Goal: Contribute content: Add original content to the website for others to see

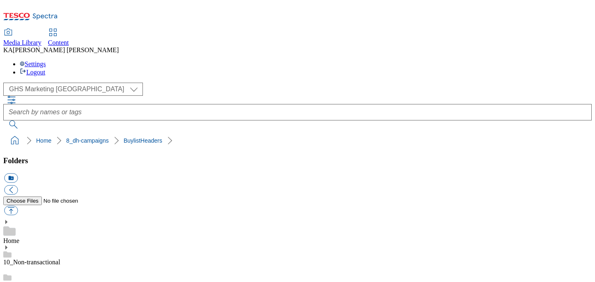
scroll to position [223, 0]
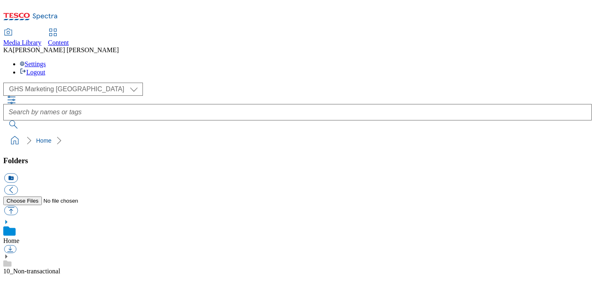
scroll to position [131, 0]
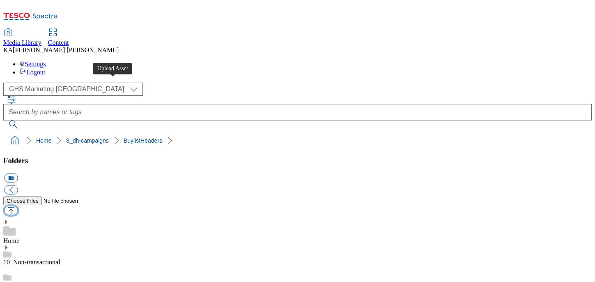
click at [18, 206] on button "button" at bounding box center [11, 210] width 14 height 9
type input "C:\fakepath\1756995186775-ad542020_ROI_Guinness_Retro_JerseyQ_LegoBrand_H_1184x…"
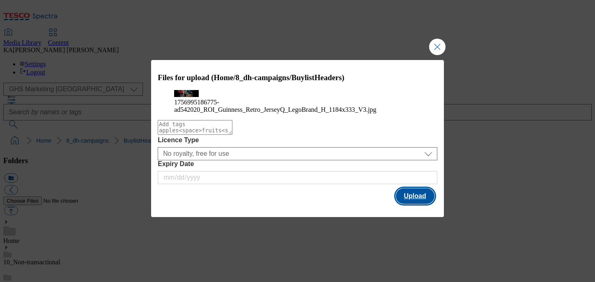
click at [414, 204] on button "Upload" at bounding box center [415, 196] width 39 height 16
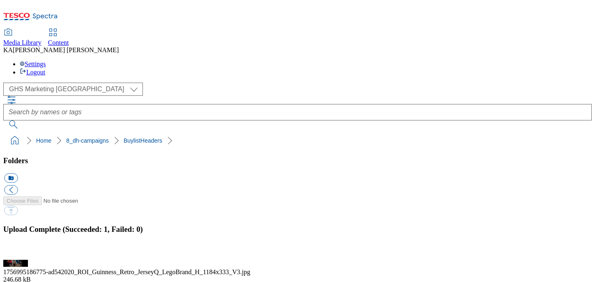
click at [16, 251] on button "button" at bounding box center [10, 255] width 12 height 8
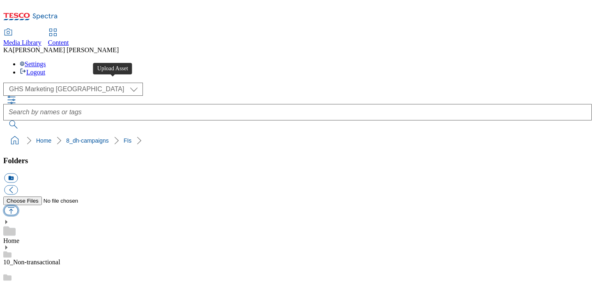
click at [18, 206] on button "button" at bounding box center [11, 210] width 14 height 9
type input "C:\fakepath\1756895065027-ad541765_Purina_Felix_Legobrand_2560x320_V3.jpg"
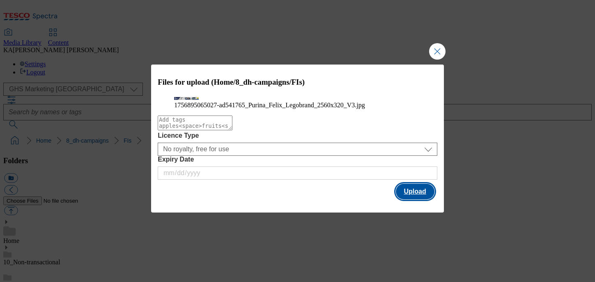
click at [413, 199] on button "Upload" at bounding box center [415, 192] width 39 height 16
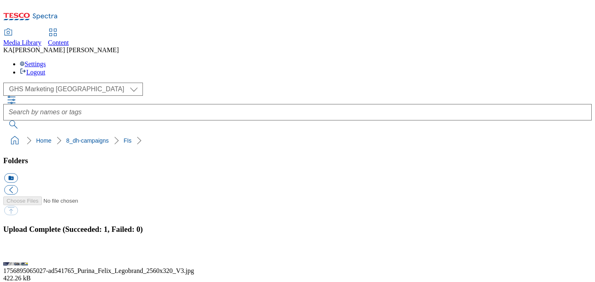
click at [16, 251] on button "button" at bounding box center [10, 255] width 12 height 8
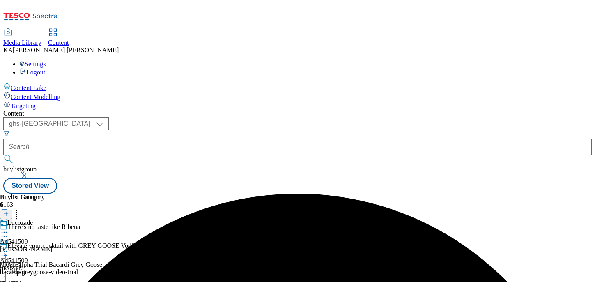
select select "ghs-[GEOGRAPHIC_DATA]"
click at [188, 193] on div "Buylist Group 6163 There's no taste like Ribena Elevate your cocktail with GREY…" at bounding box center [297, 193] width 589 height 0
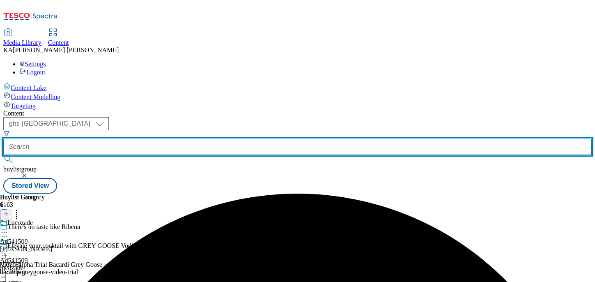
click at [185, 138] on input "text" at bounding box center [297, 146] width 589 height 16
paste input "diageo-guinness-draught-25tw28"
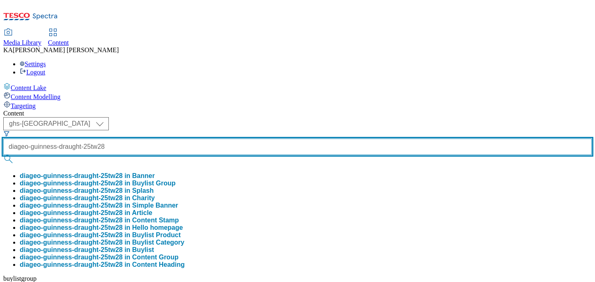
type input "diageo-guinness-draught-25tw28"
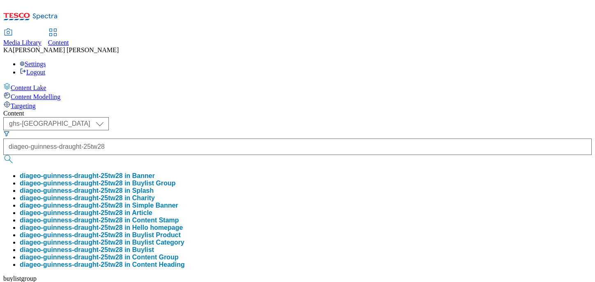
scroll to position [0, 0]
click at [176, 180] on button "diageo-guinness-draught-25tw28 in Buylist Group" at bounding box center [98, 183] width 156 height 7
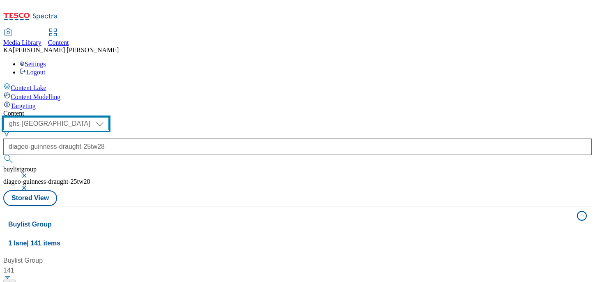
click at [109, 117] on select "ghs-roi ghs-[GEOGRAPHIC_DATA]" at bounding box center [56, 123] width 106 height 13
select select "ghs-roi"
click at [107, 117] on select "ghs-roi ghs-[GEOGRAPHIC_DATA]" at bounding box center [56, 123] width 106 height 13
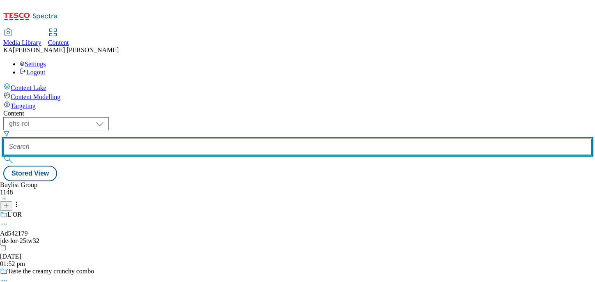
click at [196, 138] on input "text" at bounding box center [297, 146] width 589 height 16
paste input "diageo-guinness-draught-25tw28"
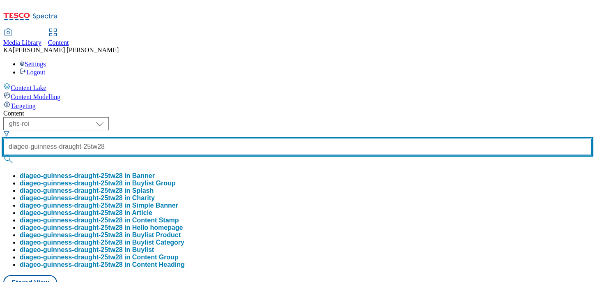
scroll to position [0, 25]
type input "diageo-guinness-draught-25tw28"
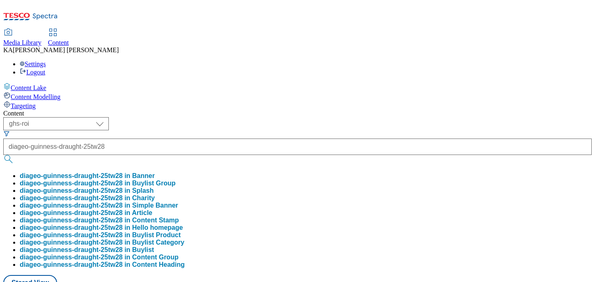
scroll to position [0, 0]
click at [176, 180] on button "diageo-guinness-draught-25tw28 in Buylist Group" at bounding box center [98, 183] width 156 height 7
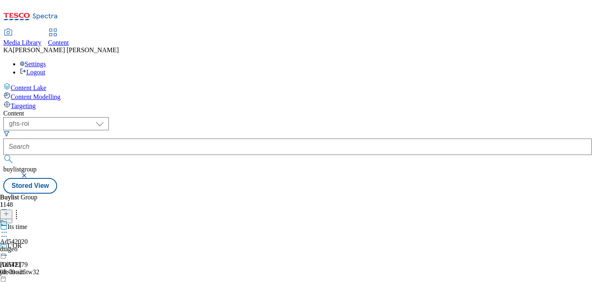
click at [8, 228] on icon at bounding box center [4, 232] width 8 height 8
click at [35, 246] on span "Edit" at bounding box center [29, 249] width 9 height 6
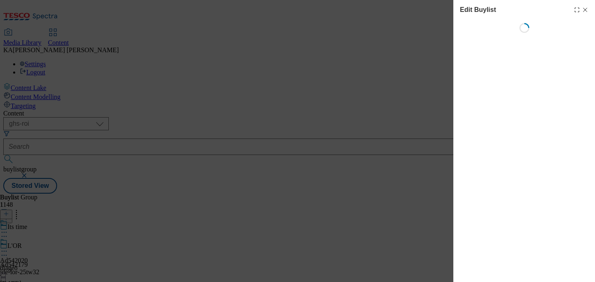
select select "tactical"
select select "supplier funded short term 1-3 weeks"
select select "dunnhumby"
select select "Banner"
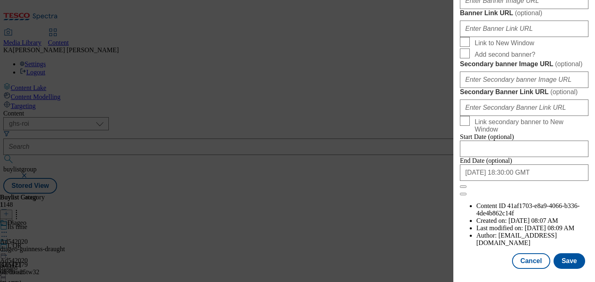
scroll to position [755, 0]
click at [473, 9] on input "Banner Image URL ( optional )" at bounding box center [524, 1] width 129 height 16
paste input "[URL][DOMAIN_NAME]"
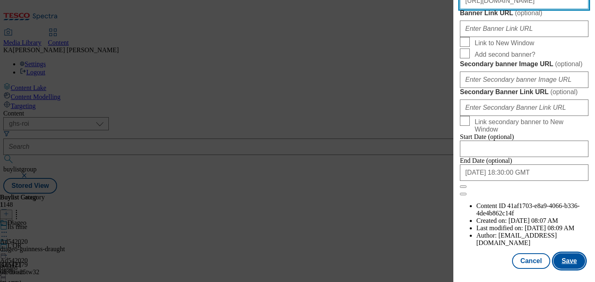
type input "[URL][DOMAIN_NAME]"
click at [572, 263] on button "Save" at bounding box center [570, 261] width 32 height 16
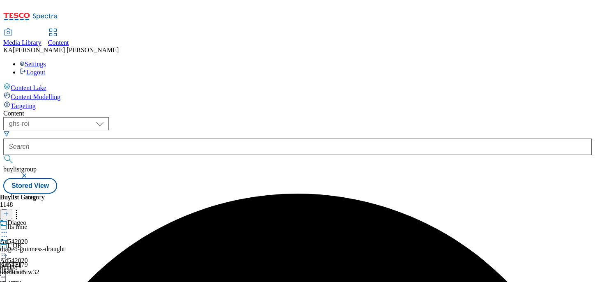
click at [5, 251] on circle at bounding box center [4, 251] width 1 height 1
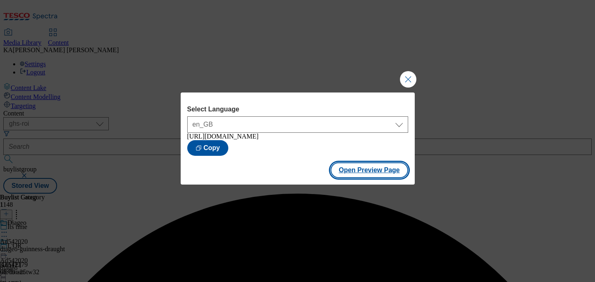
click at [357, 172] on button "Open Preview Page" at bounding box center [370, 170] width 78 height 16
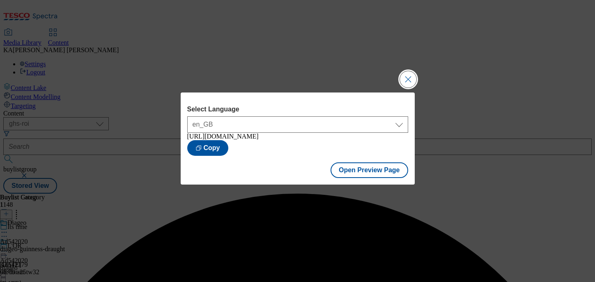
click at [407, 78] on button "Close Modal" at bounding box center [408, 79] width 16 height 16
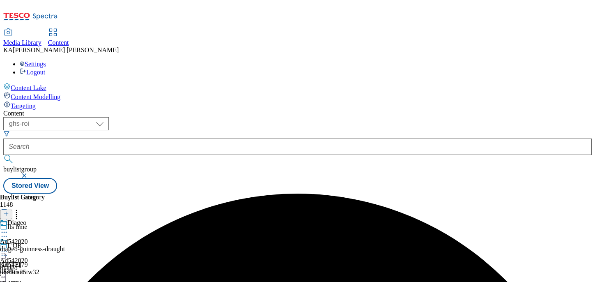
click at [8, 247] on icon at bounding box center [4, 251] width 8 height 8
